Goal: Task Accomplishment & Management: Complete application form

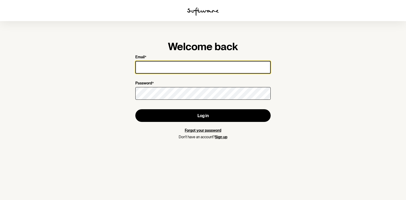
click at [211, 71] on input "Email *" at bounding box center [202, 67] width 135 height 13
type input "i"
type input "[PERSON_NAME][EMAIL_ADDRESS][DOMAIN_NAME]"
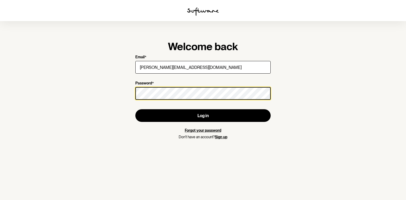
click at [135, 109] on button "Log in" at bounding box center [202, 115] width 135 height 13
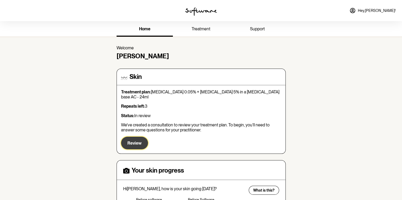
click at [134, 141] on span "Review" at bounding box center [134, 143] width 14 height 5
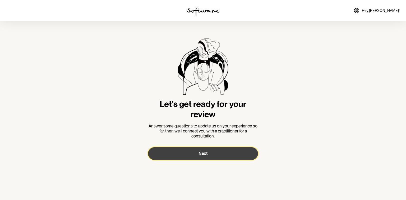
click at [180, 153] on button "Next" at bounding box center [203, 154] width 110 height 13
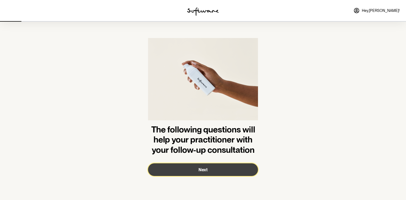
click at [182, 169] on button "Next" at bounding box center [203, 170] width 110 height 13
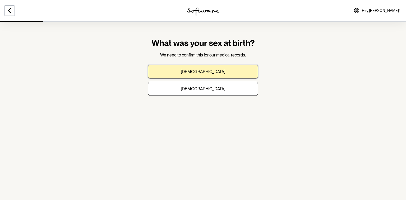
click at [203, 72] on p "[DEMOGRAPHIC_DATA]" at bounding box center [203, 71] width 44 height 5
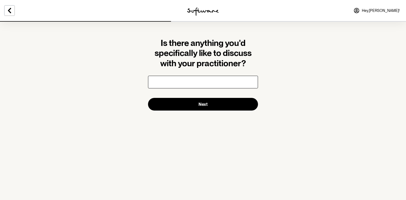
click at [196, 85] on input "text" at bounding box center [203, 82] width 110 height 13
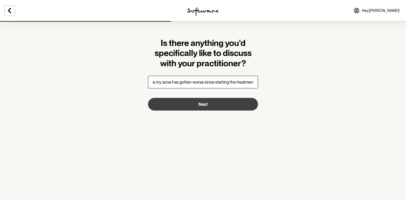
type input "I feel like my acne has gotten worse since starting the treatment"
click at [184, 106] on button "Next" at bounding box center [203, 104] width 110 height 13
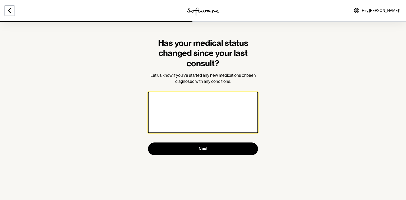
click at [184, 106] on textarea at bounding box center [203, 112] width 110 height 41
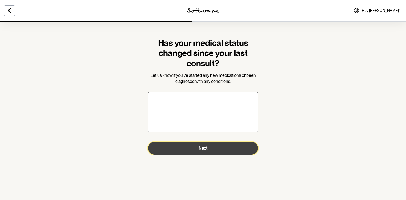
click at [186, 150] on button "Next" at bounding box center [203, 148] width 110 height 13
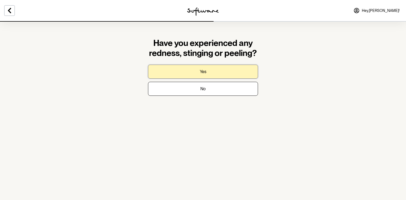
click at [191, 70] on button "Yes" at bounding box center [203, 72] width 110 height 14
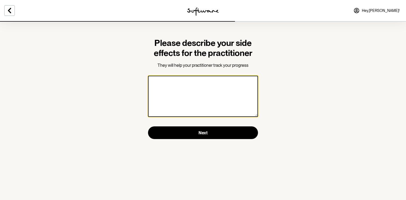
click at [186, 86] on textarea at bounding box center [203, 96] width 110 height 41
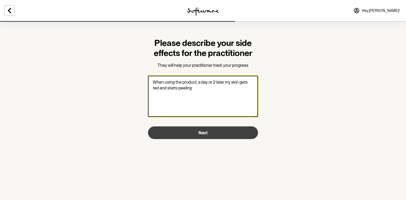
type textarea "When using the product, a day or 2 later my skin gets red and starts peeling"
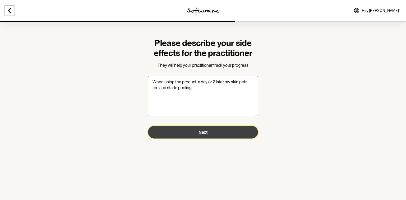
click at [183, 129] on button "Next" at bounding box center [203, 132] width 110 height 13
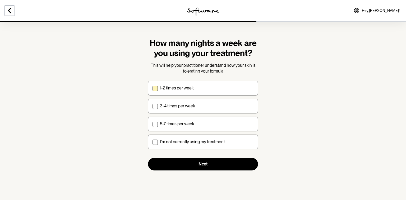
click at [154, 90] on span at bounding box center [155, 88] width 5 height 5
click at [153, 88] on input "1-2 times per week" at bounding box center [152, 88] width 0 height 0
checkbox input "true"
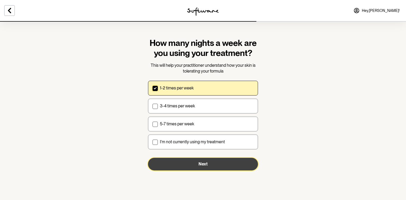
click at [169, 163] on button "Next" at bounding box center [203, 164] width 110 height 13
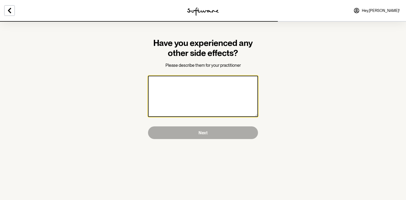
click at [194, 98] on textarea at bounding box center [203, 96] width 110 height 41
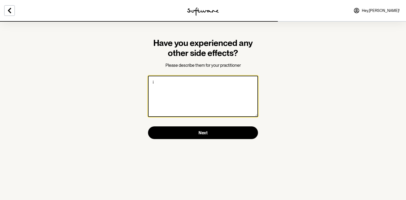
type textarea "i"
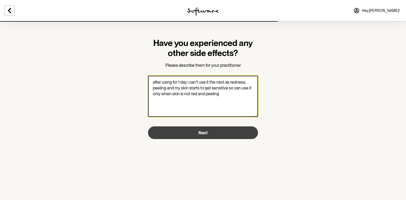
type textarea "after using for 1 day i can't use it the next as redness, peeling and my skin s…"
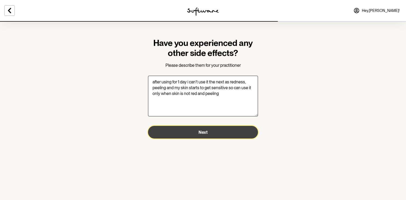
click at [184, 130] on button "Next" at bounding box center [203, 132] width 110 height 13
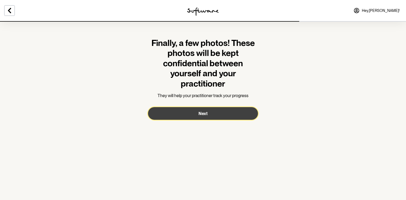
click at [216, 115] on button "Next" at bounding box center [203, 113] width 110 height 13
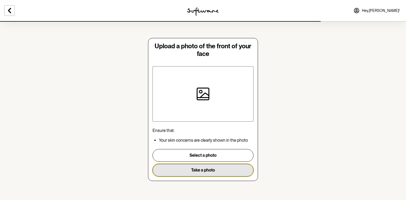
click at [217, 169] on button "Take a photo" at bounding box center [203, 170] width 101 height 13
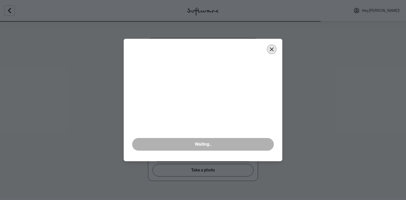
click at [270, 46] on button "Close" at bounding box center [272, 49] width 8 height 8
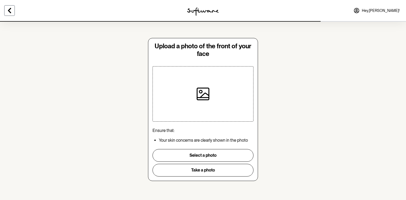
click at [11, 12] on icon at bounding box center [9, 10] width 6 height 6
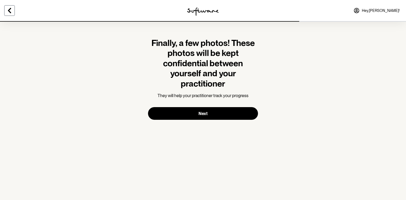
click at [10, 13] on icon at bounding box center [9, 10] width 3 height 5
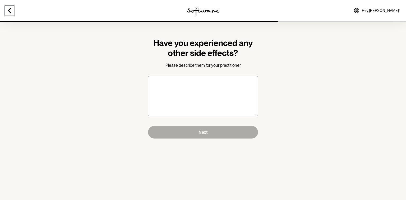
click at [9, 11] on icon at bounding box center [9, 10] width 3 height 5
